Goal: Check status: Check status

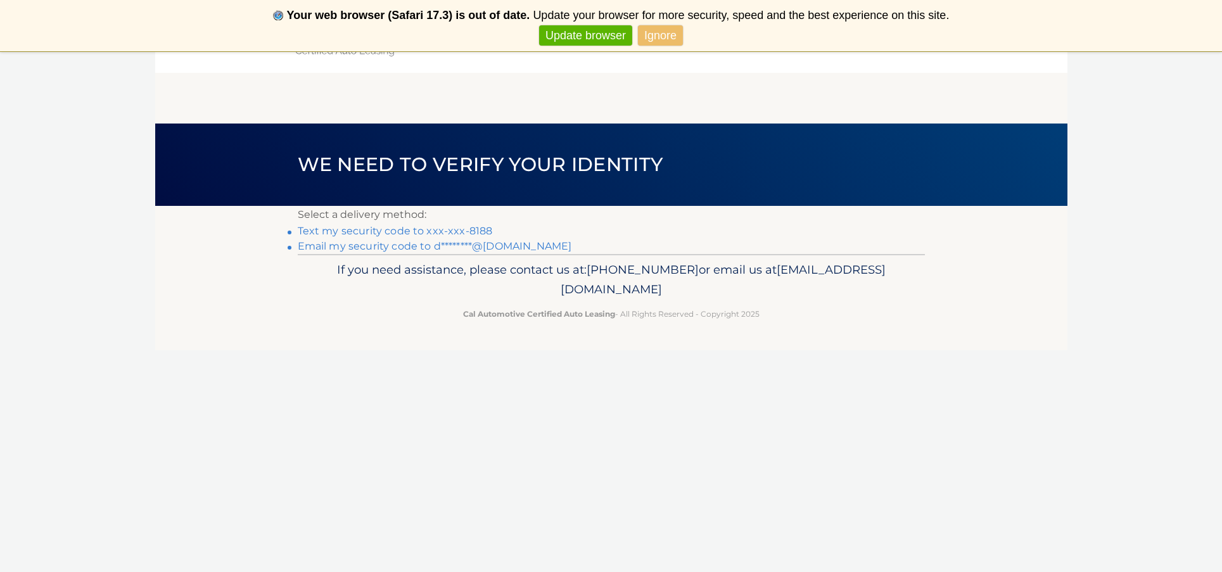
click at [404, 229] on link "Text my security code to xxx-xxx-8188" at bounding box center [395, 231] width 195 height 12
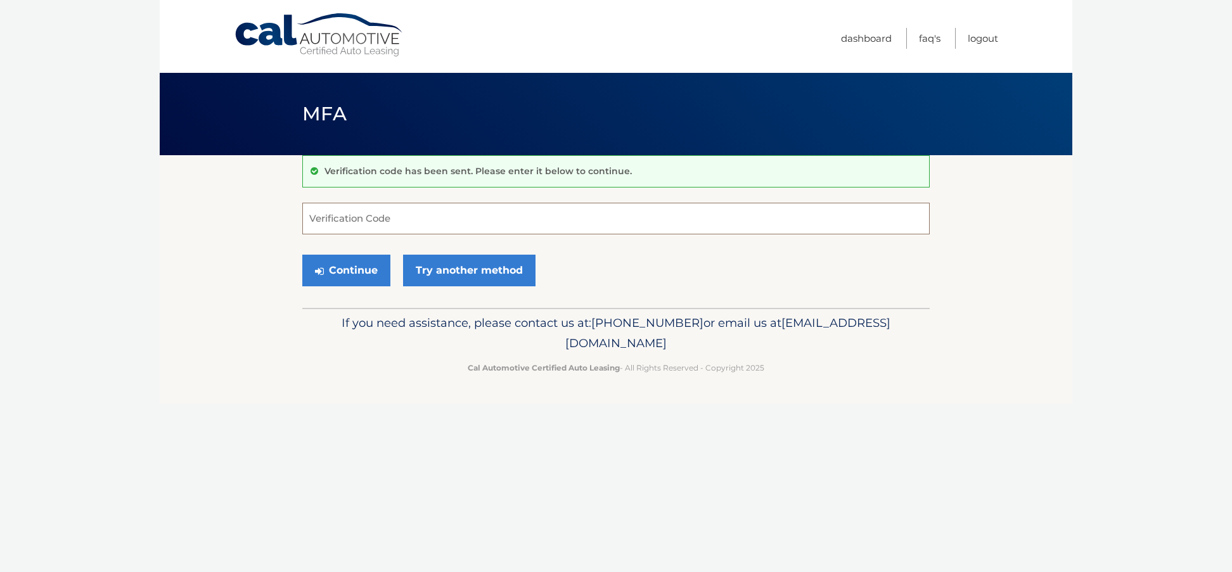
click at [383, 213] on input "Verification Code" at bounding box center [615, 219] width 627 height 32
type input "903571"
click at [373, 270] on button "Continue" at bounding box center [346, 271] width 88 height 32
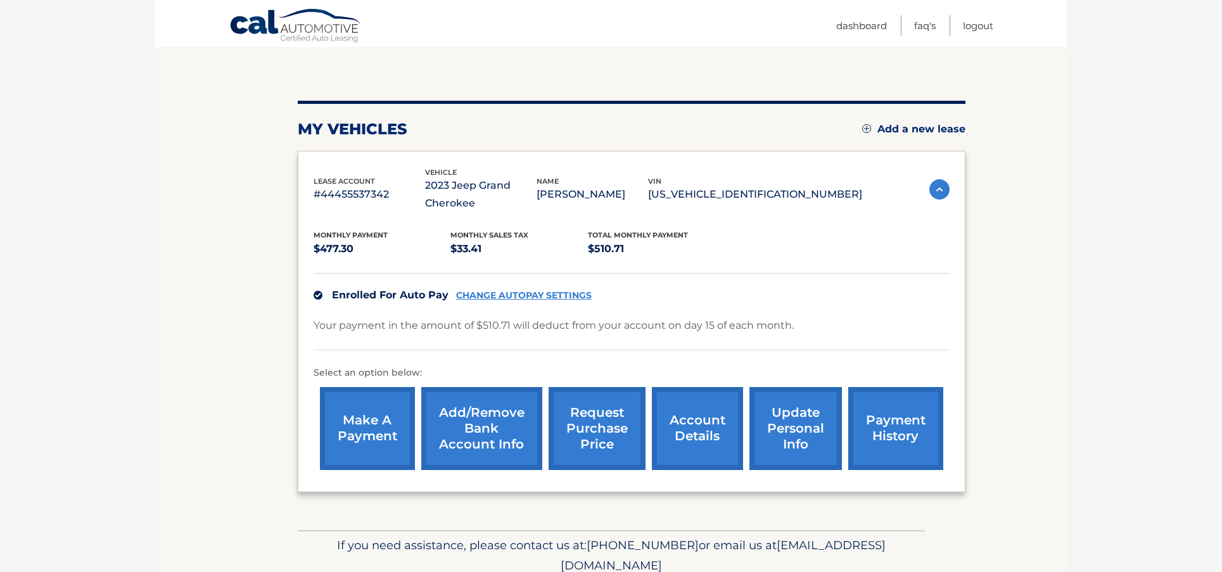
scroll to position [163, 0]
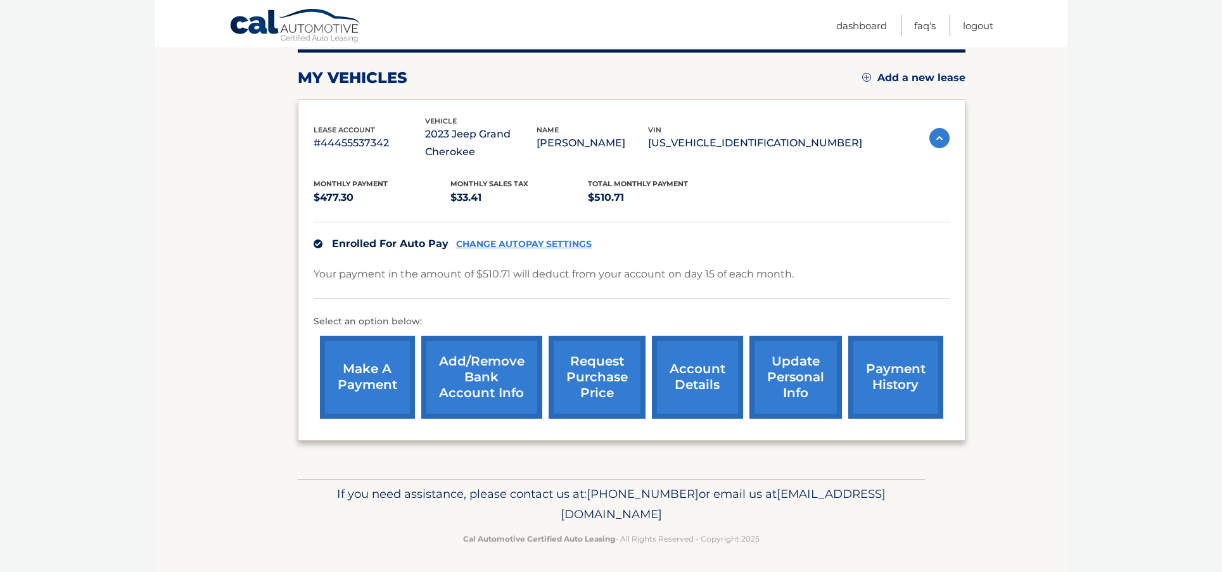
click at [710, 373] on link "account details" at bounding box center [697, 377] width 91 height 83
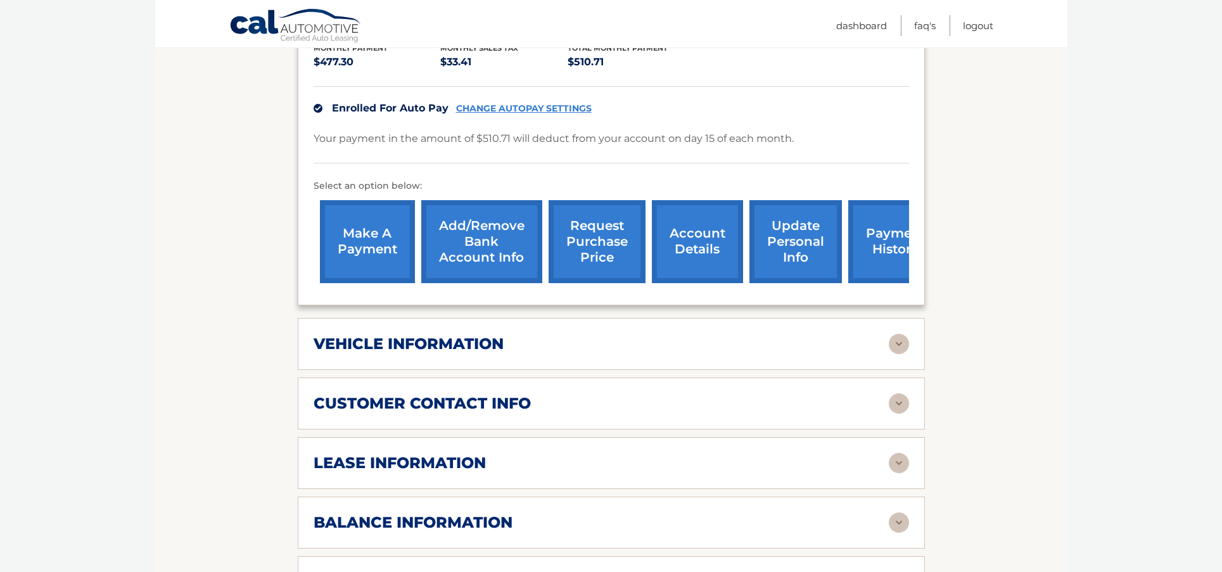
scroll to position [440, 0]
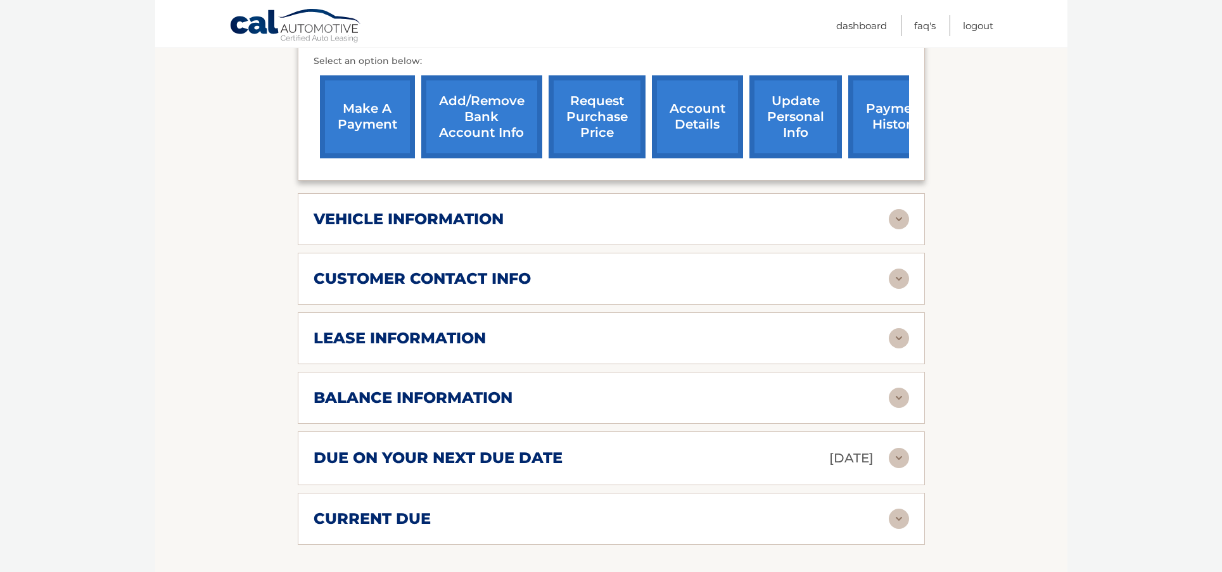
click at [582, 345] on div "lease information" at bounding box center [601, 338] width 575 height 19
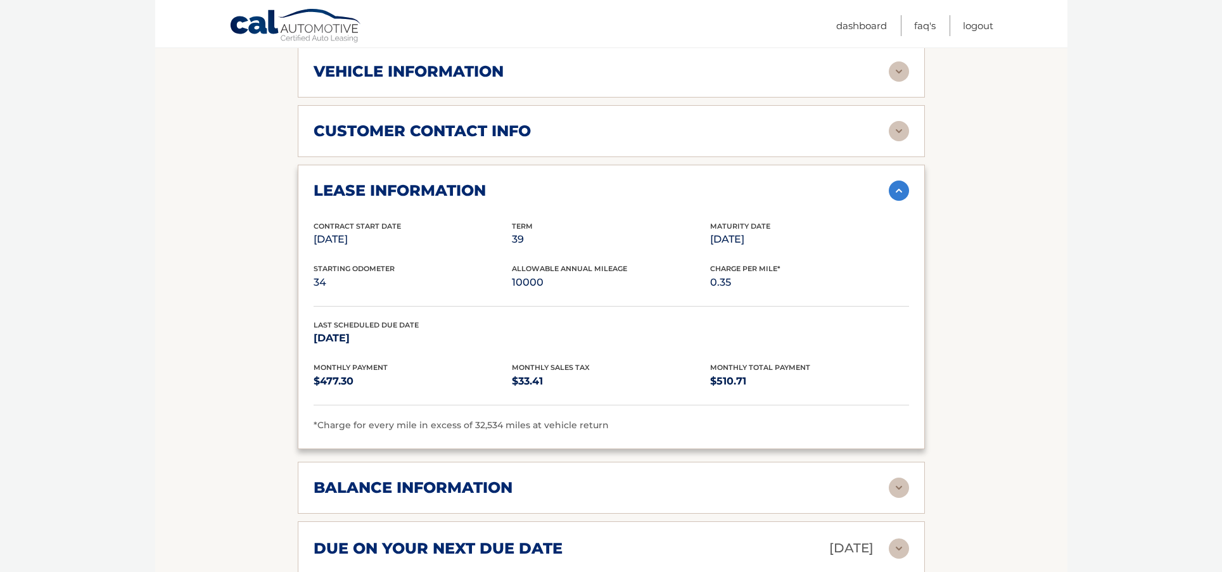
scroll to position [695, 0]
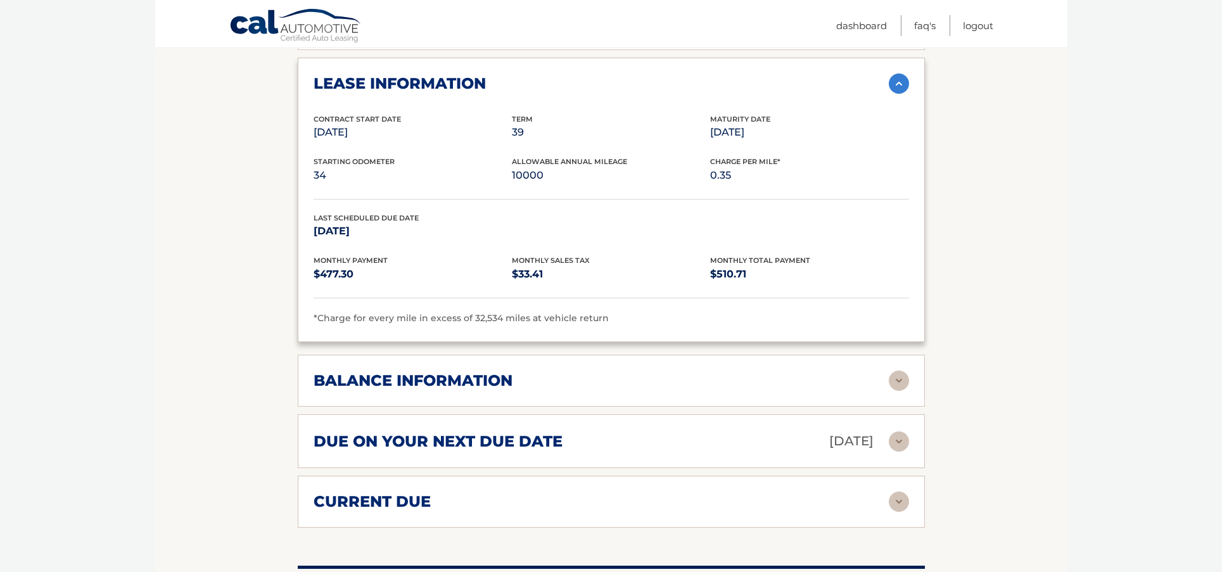
click at [689, 433] on div "due on your next due date Sep 15, 2025" at bounding box center [601, 441] width 575 height 22
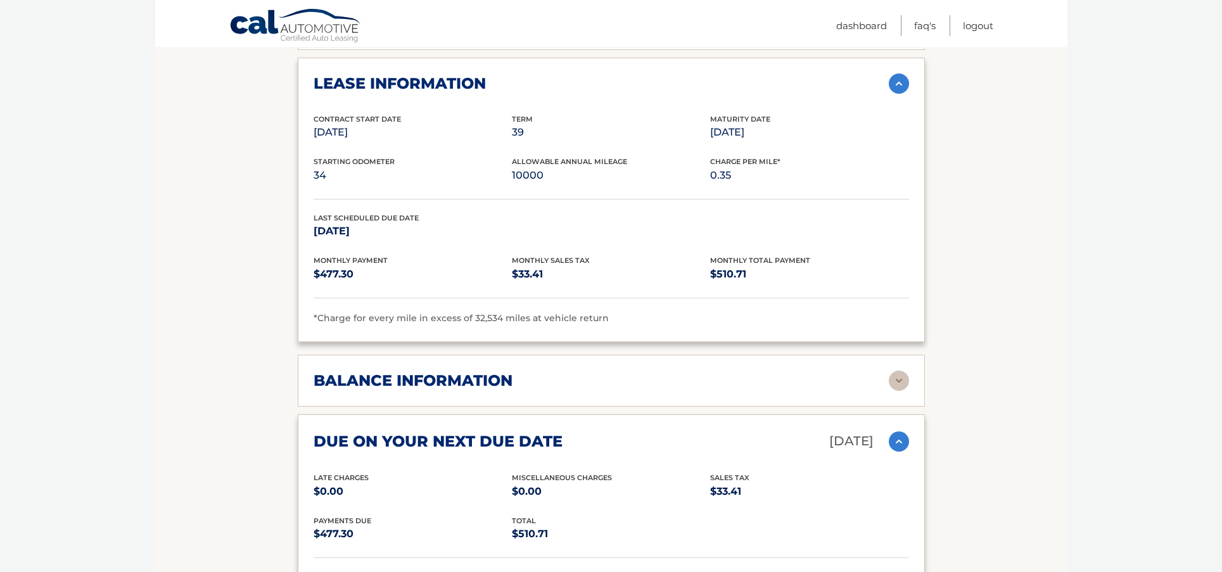
click at [689, 433] on div "due on your next due date Sep 15, 2025" at bounding box center [601, 441] width 575 height 22
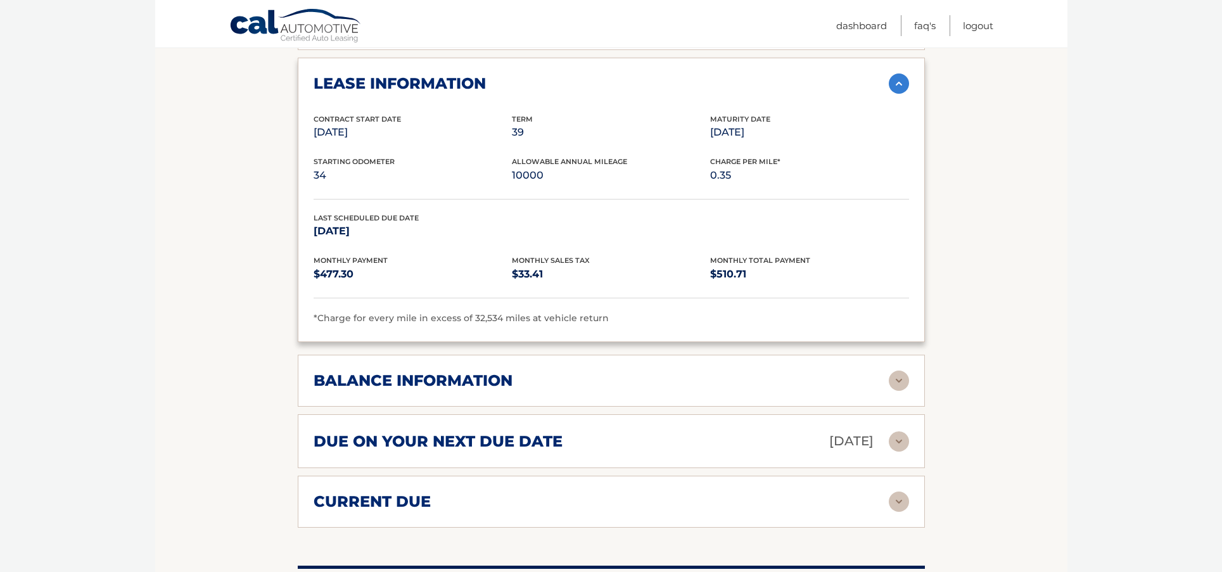
click at [668, 504] on div "current due" at bounding box center [601, 501] width 575 height 19
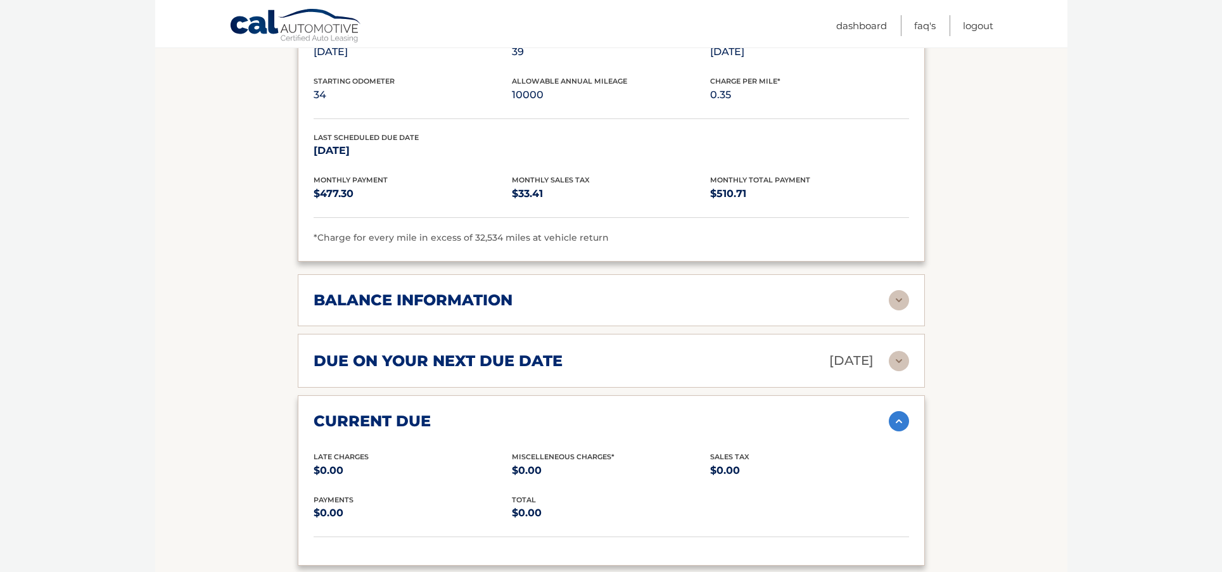
scroll to position [778, 0]
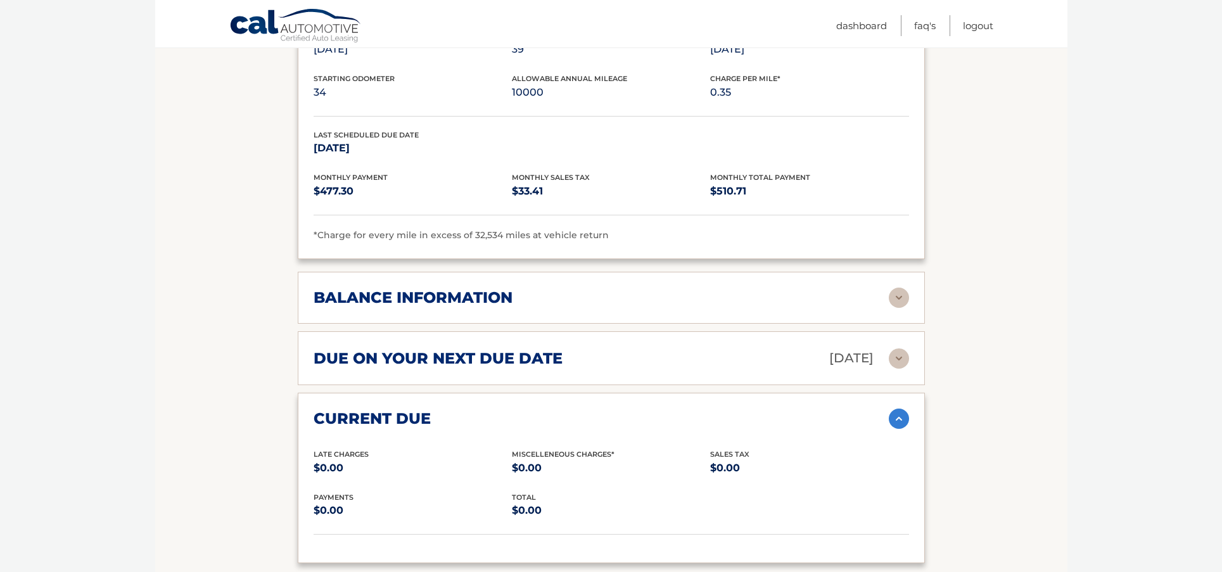
click at [682, 417] on div "current due" at bounding box center [601, 418] width 575 height 19
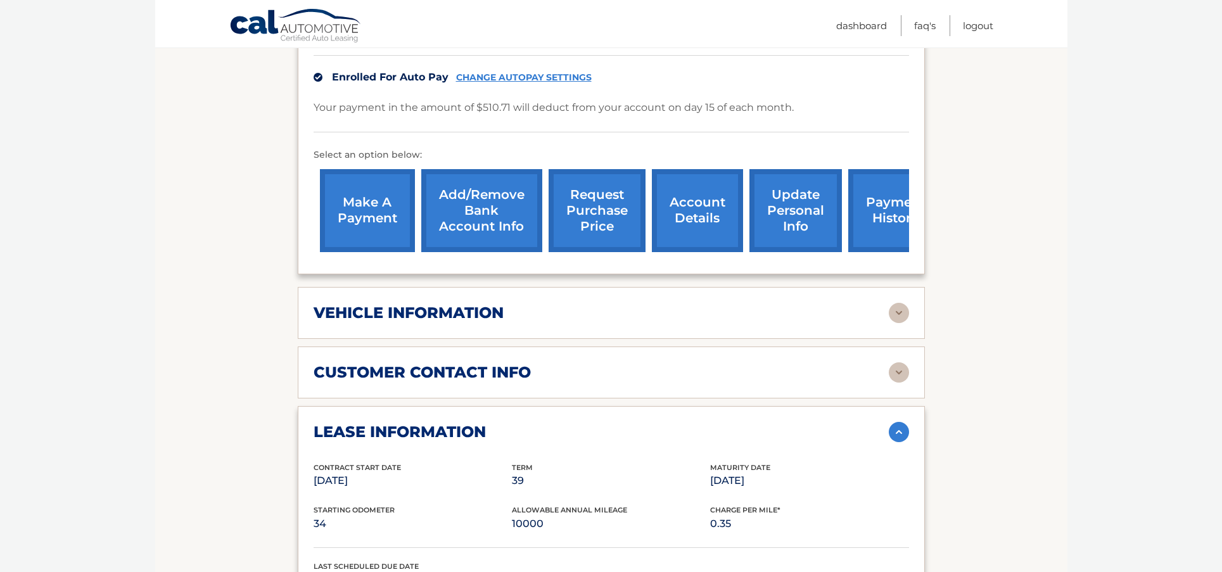
scroll to position [176, 0]
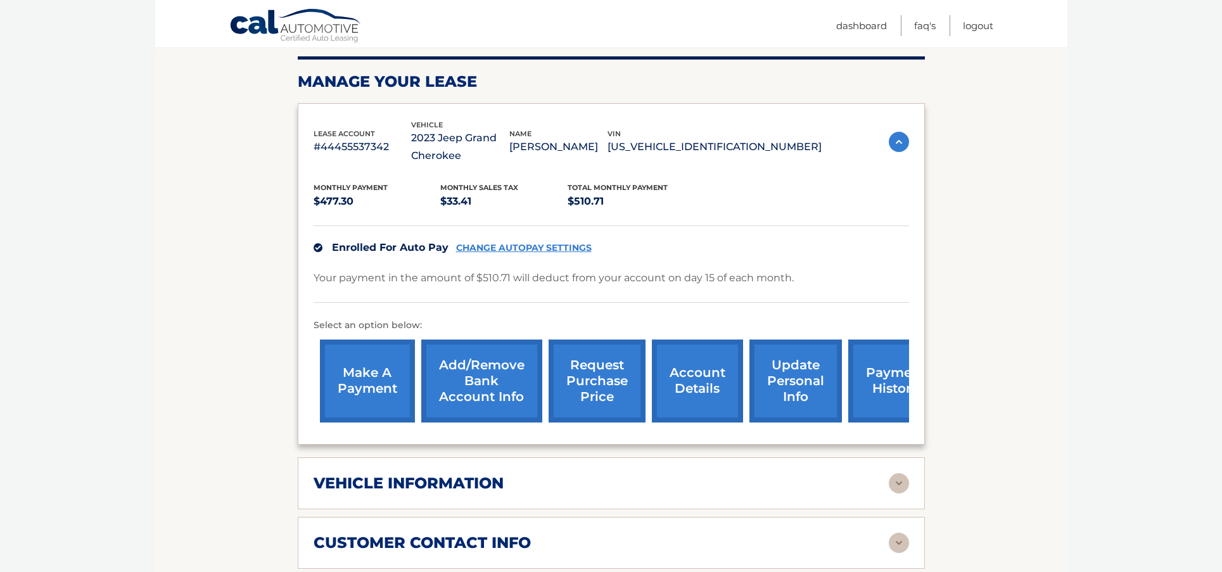
click at [598, 366] on link "request purchase price" at bounding box center [597, 381] width 97 height 83
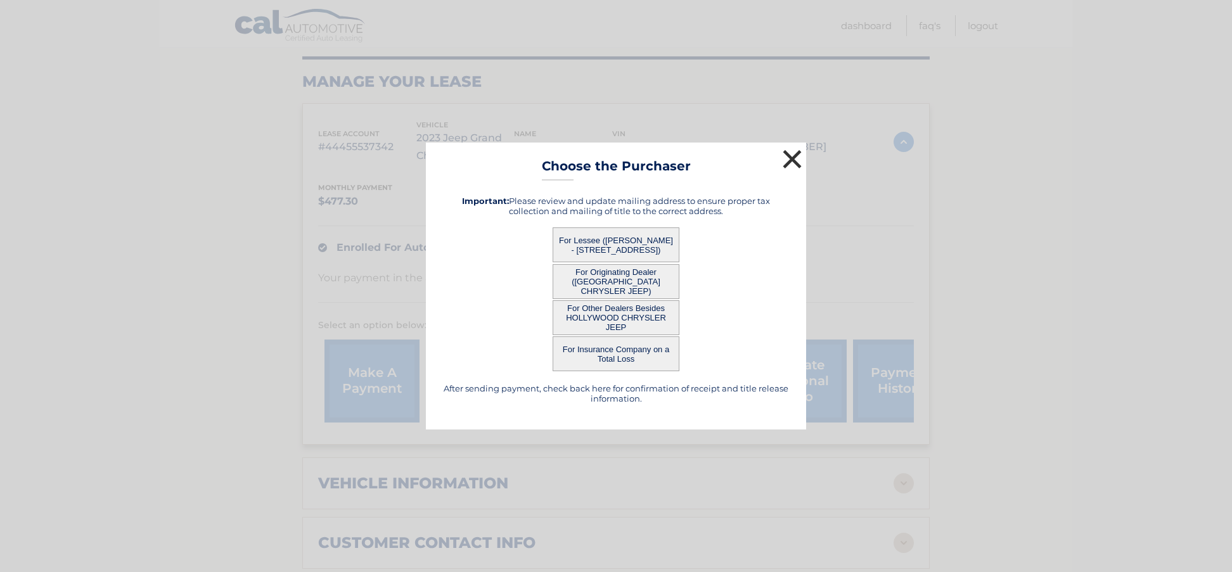
click at [792, 157] on button "×" at bounding box center [792, 158] width 25 height 25
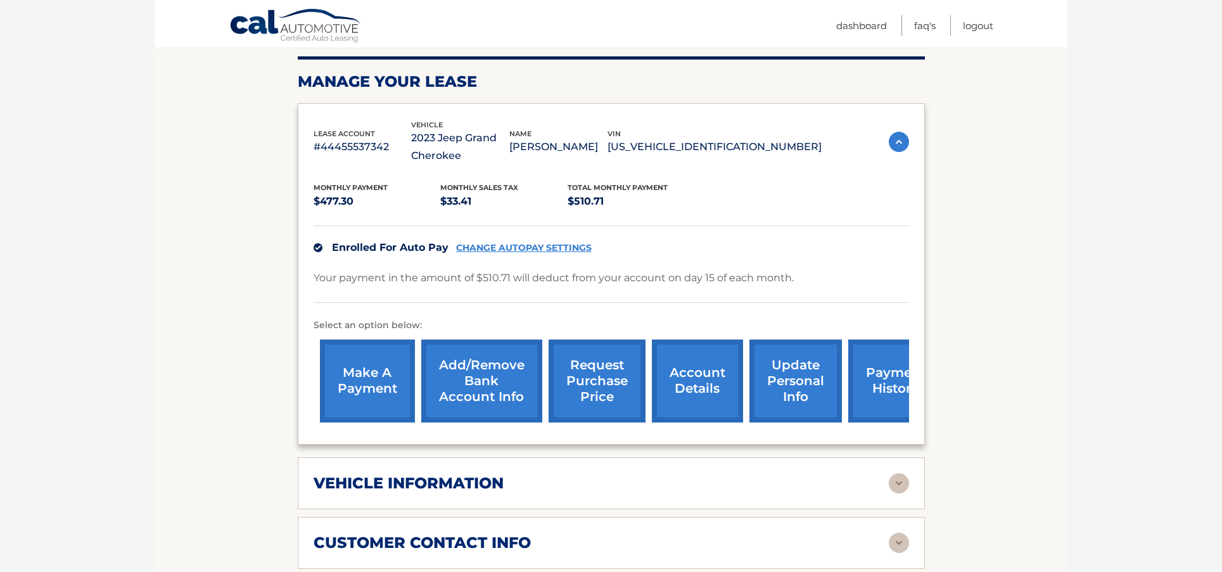
click at [831, 207] on div "Monthly Payment $477.30 Monthly sales Tax $33.41 Total Monthly Payment $510.71 …" at bounding box center [612, 297] width 596 height 264
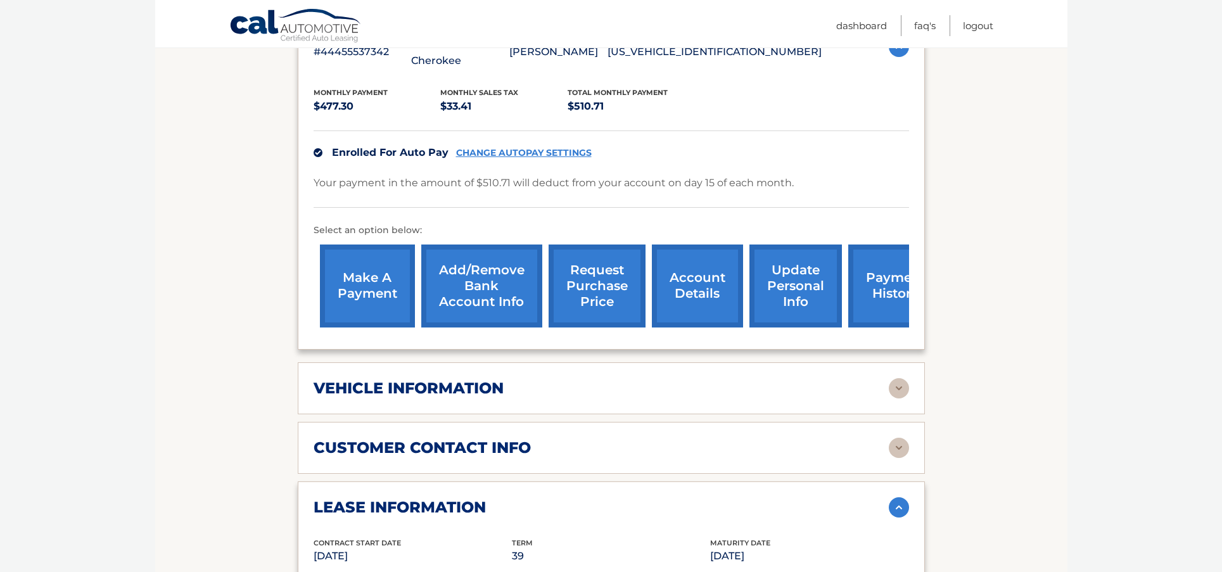
click at [905, 384] on img at bounding box center [899, 388] width 20 height 20
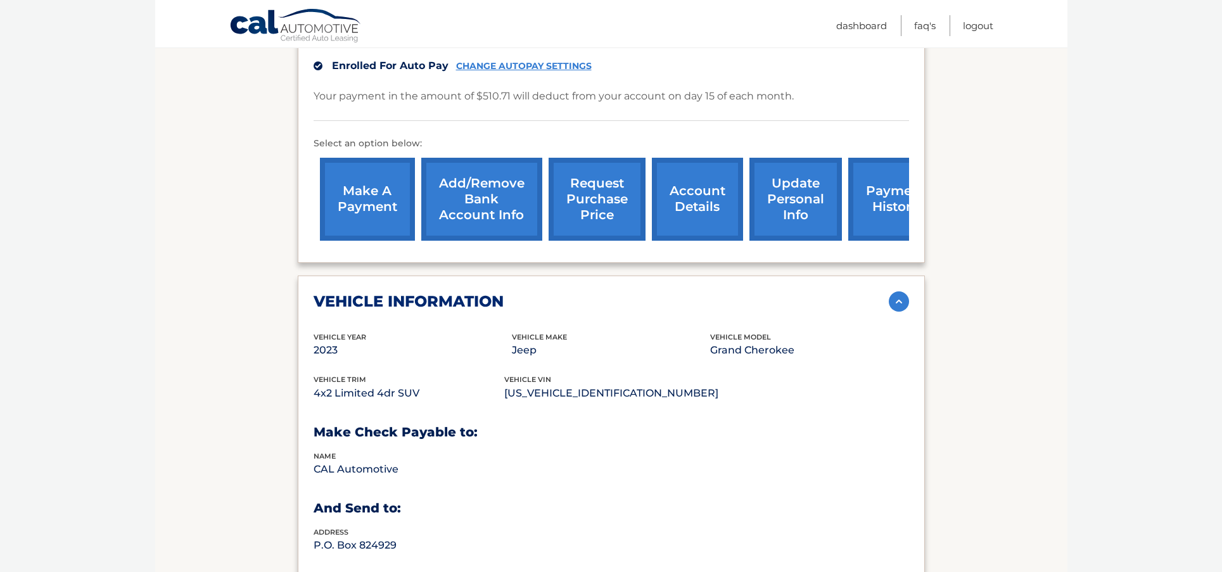
scroll to position [320, 0]
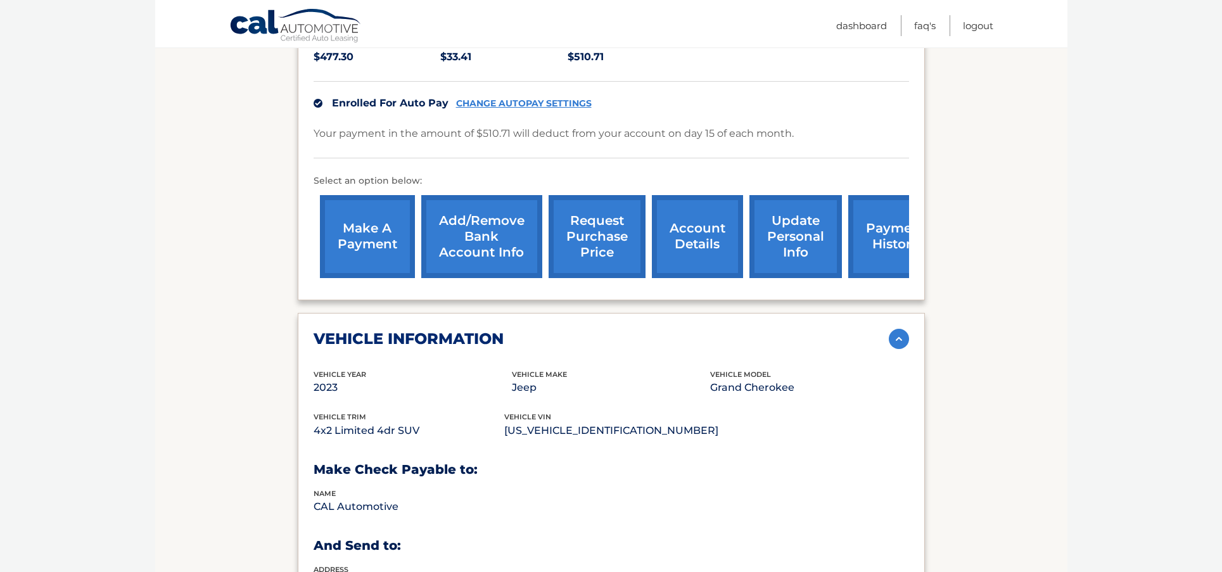
click at [596, 223] on link "request purchase price" at bounding box center [597, 236] width 97 height 83
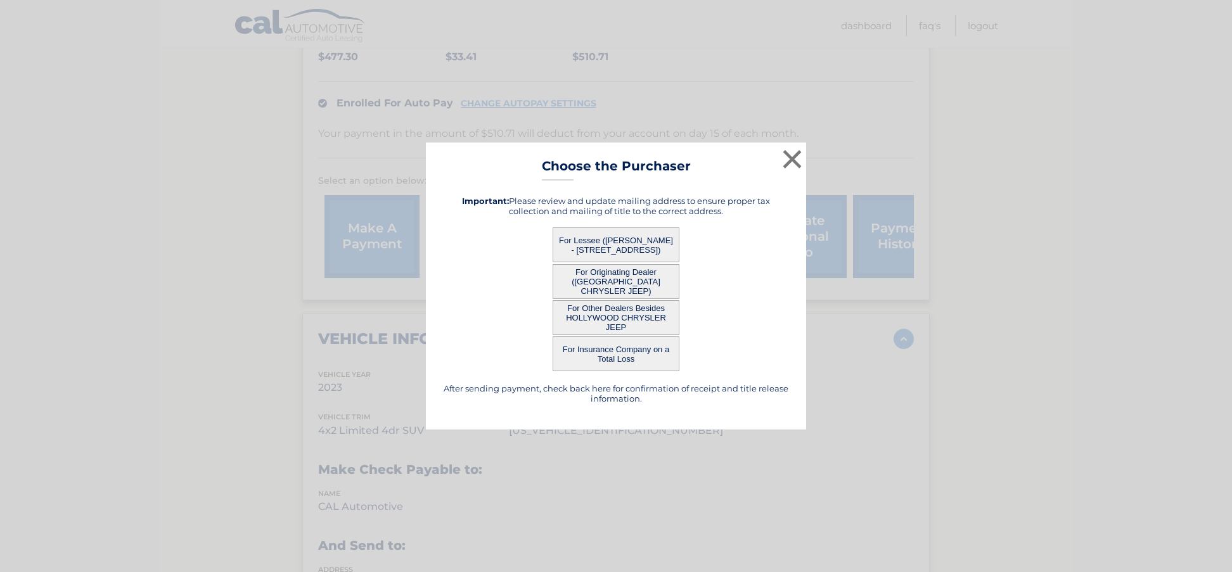
click at [614, 238] on button "For Lessee (DAVID FARBMAN - 4105 NORTH 49TH AVE, , HOLLYWOOD, FL 33021)" at bounding box center [616, 245] width 127 height 35
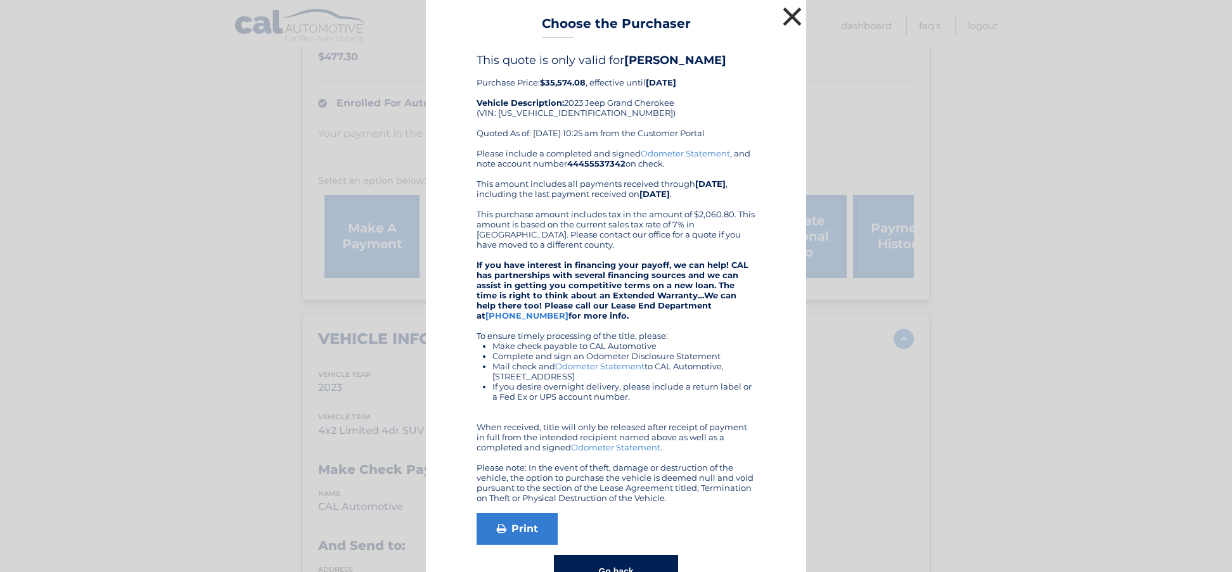
click at [786, 14] on button "×" at bounding box center [792, 16] width 25 height 25
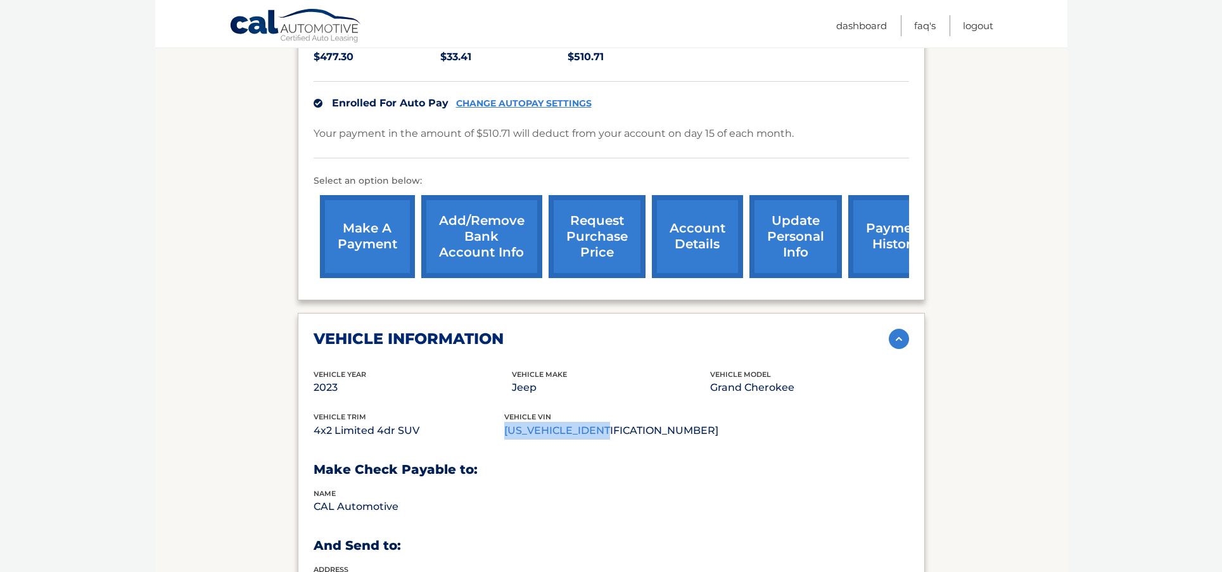
drag, startPoint x: 620, startPoint y: 430, endPoint x: 513, endPoint y: 431, distance: 107.1
click at [513, 431] on p "1C4RJGBG5PC513115" at bounding box center [611, 431] width 214 height 18
copy p "1C4RJGBG5PC513115"
click at [900, 335] on img at bounding box center [899, 339] width 20 height 20
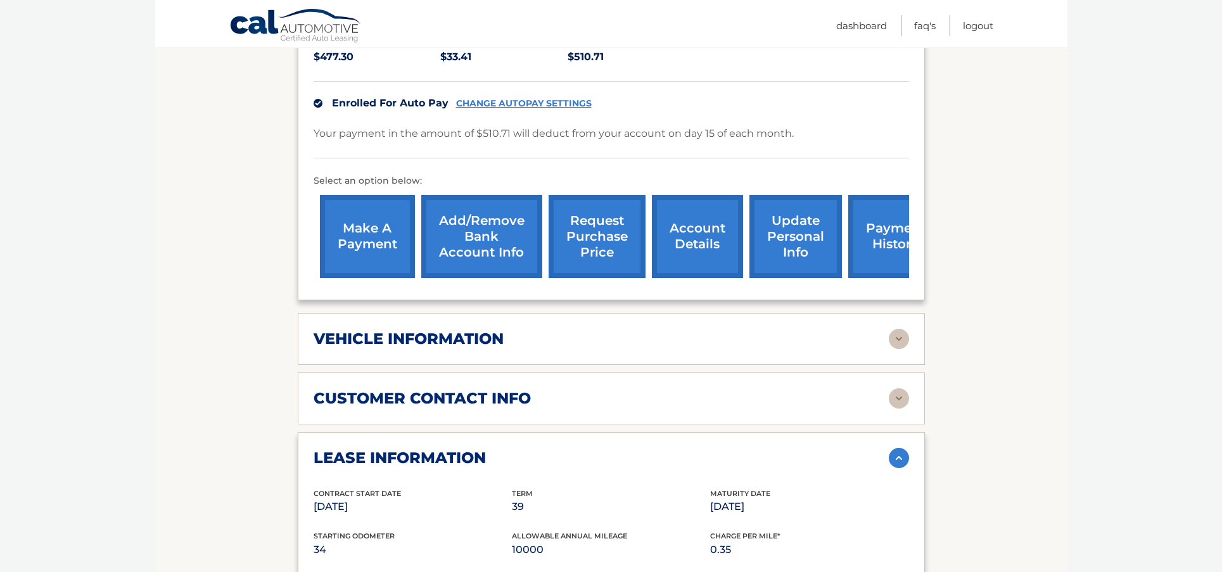
click at [899, 454] on img at bounding box center [899, 458] width 20 height 20
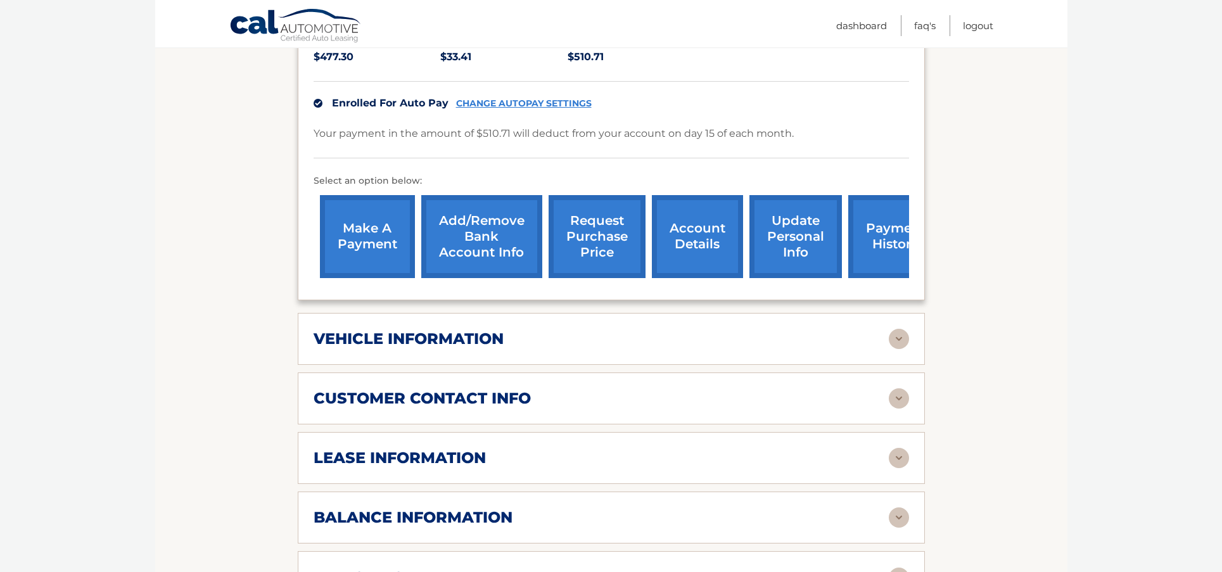
click at [965, 317] on section "Account Details | #44455537342 Back to Dashboard Manage Your Lease lease accoun…" at bounding box center [611, 386] width 913 height 1102
